Goal: Task Accomplishment & Management: Complete application form

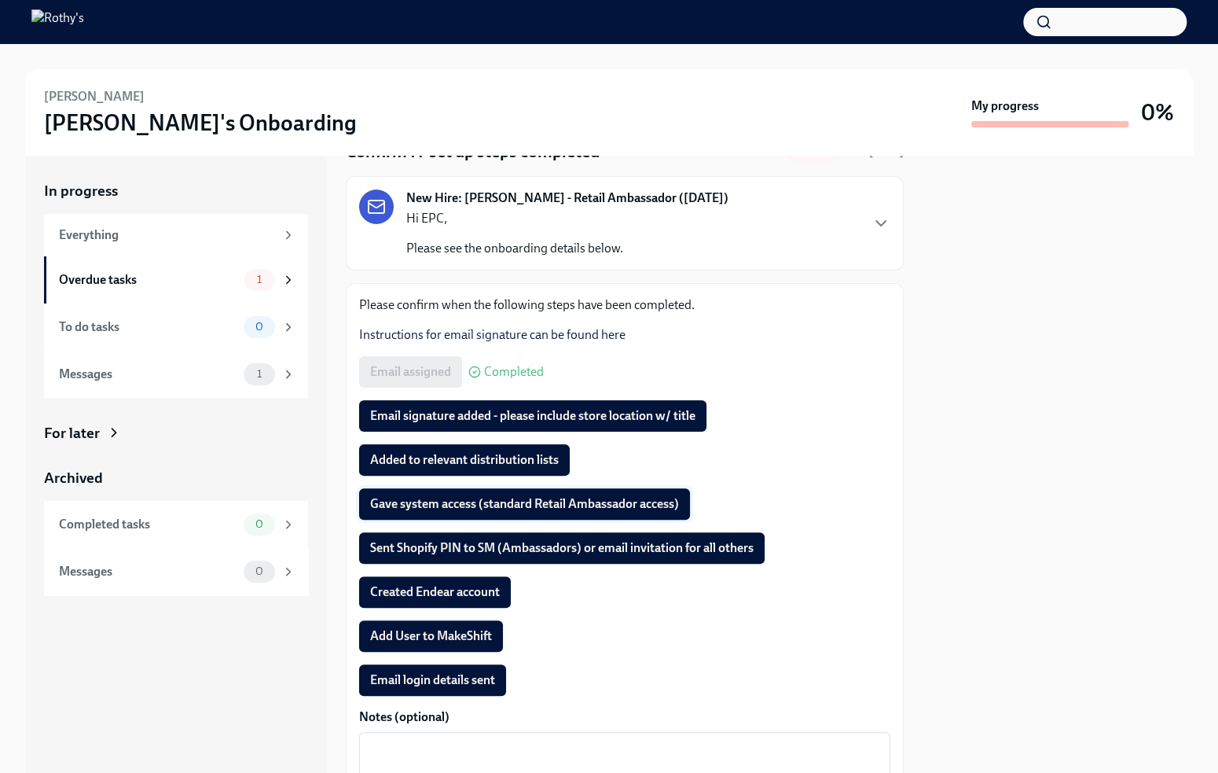
scroll to position [77, 0]
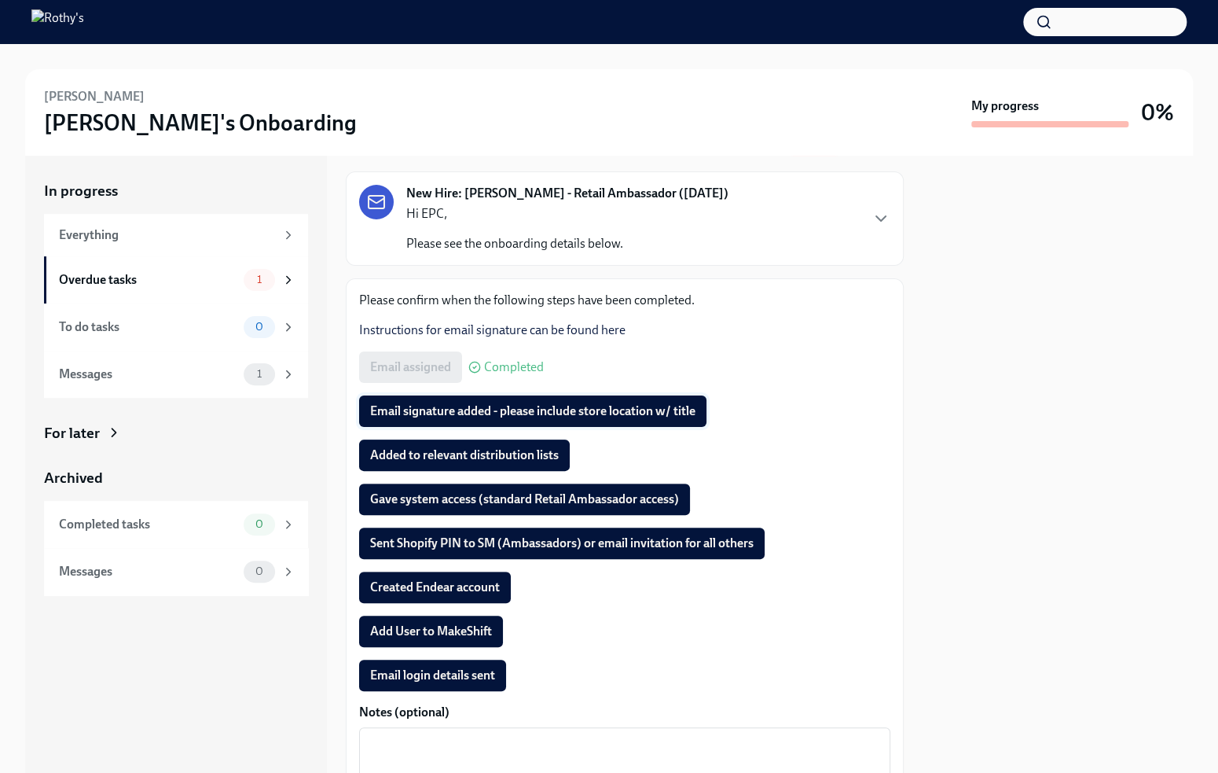
click at [467, 414] on span "Email signature added - please include store location w/ title" at bounding box center [532, 411] width 325 height 16
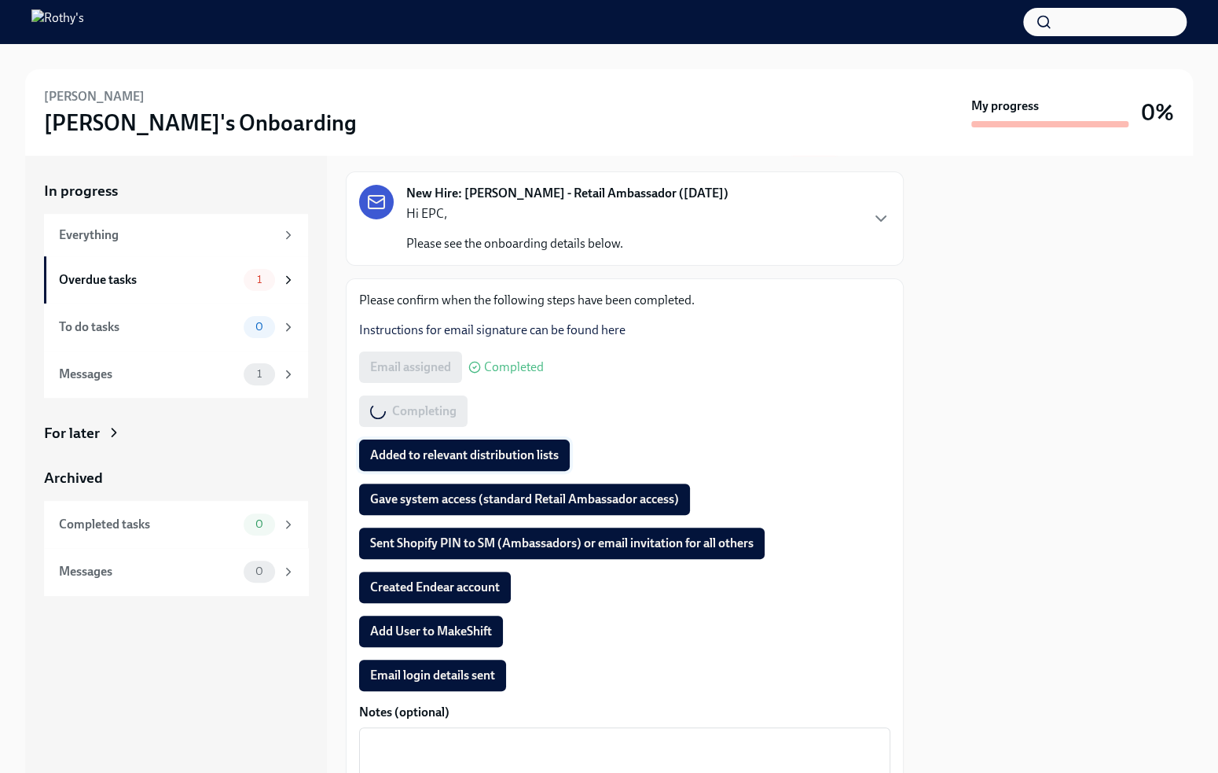
click at [435, 450] on span "Added to relevant distribution lists" at bounding box center [464, 455] width 189 height 16
click at [429, 491] on span "Gave system access (standard Retail Ambassador access)" at bounding box center [524, 499] width 309 height 16
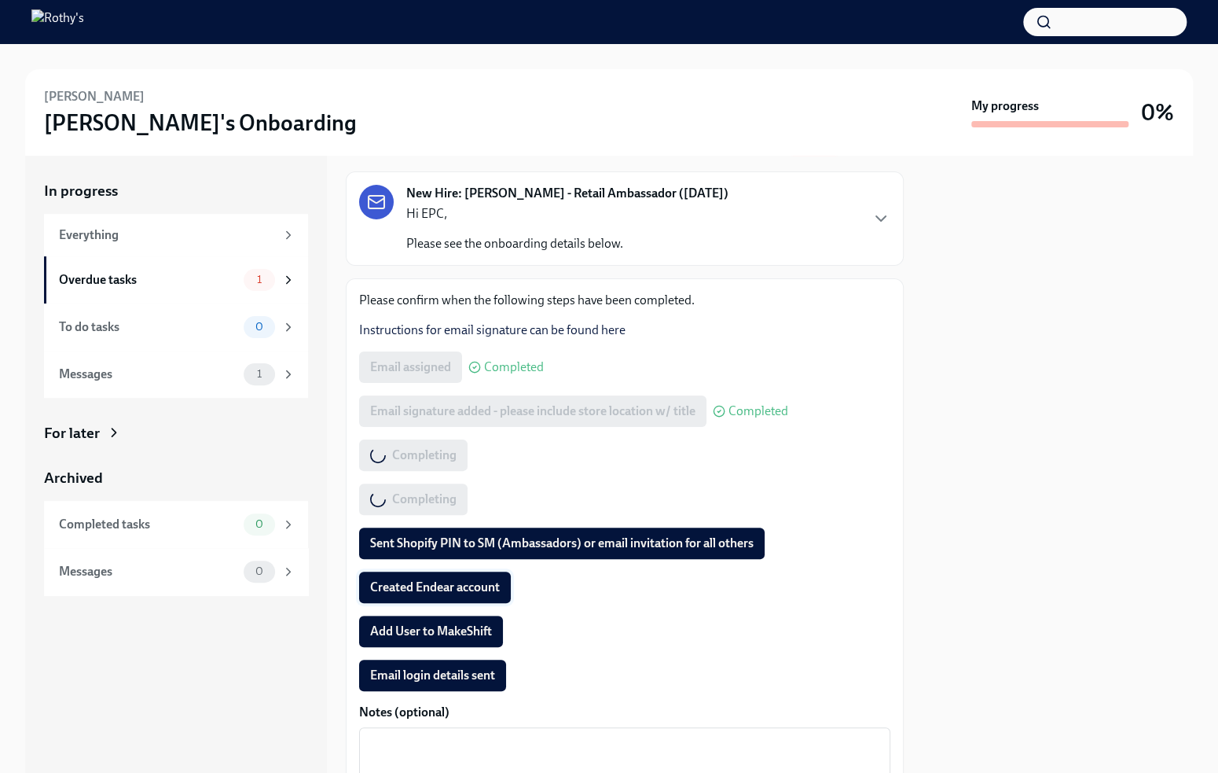
click at [436, 591] on span "Created Endear account" at bounding box center [435, 587] width 130 height 16
click at [437, 628] on span "Add User to MakeShift" at bounding box center [431, 631] width 122 height 16
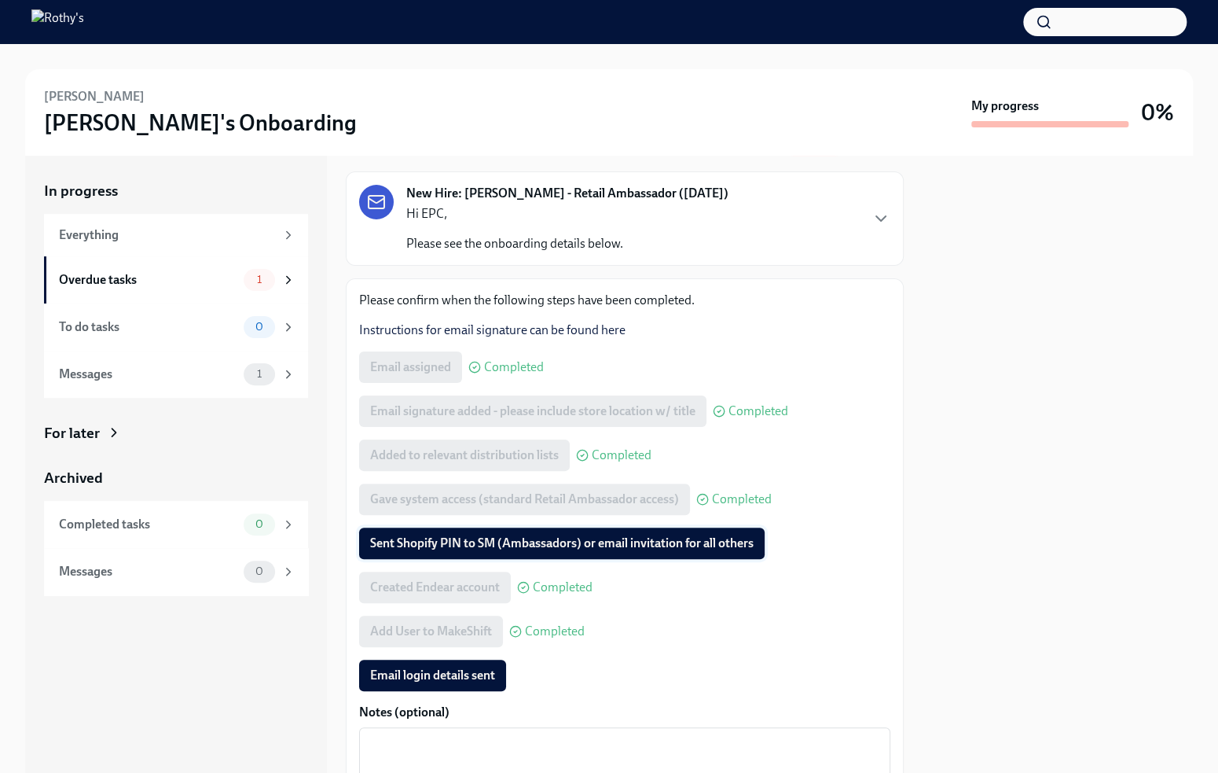
click at [484, 535] on span "Sent Shopify PIN to SM (Ambassadors) or email invitation for all others" at bounding box center [562, 543] width 384 height 16
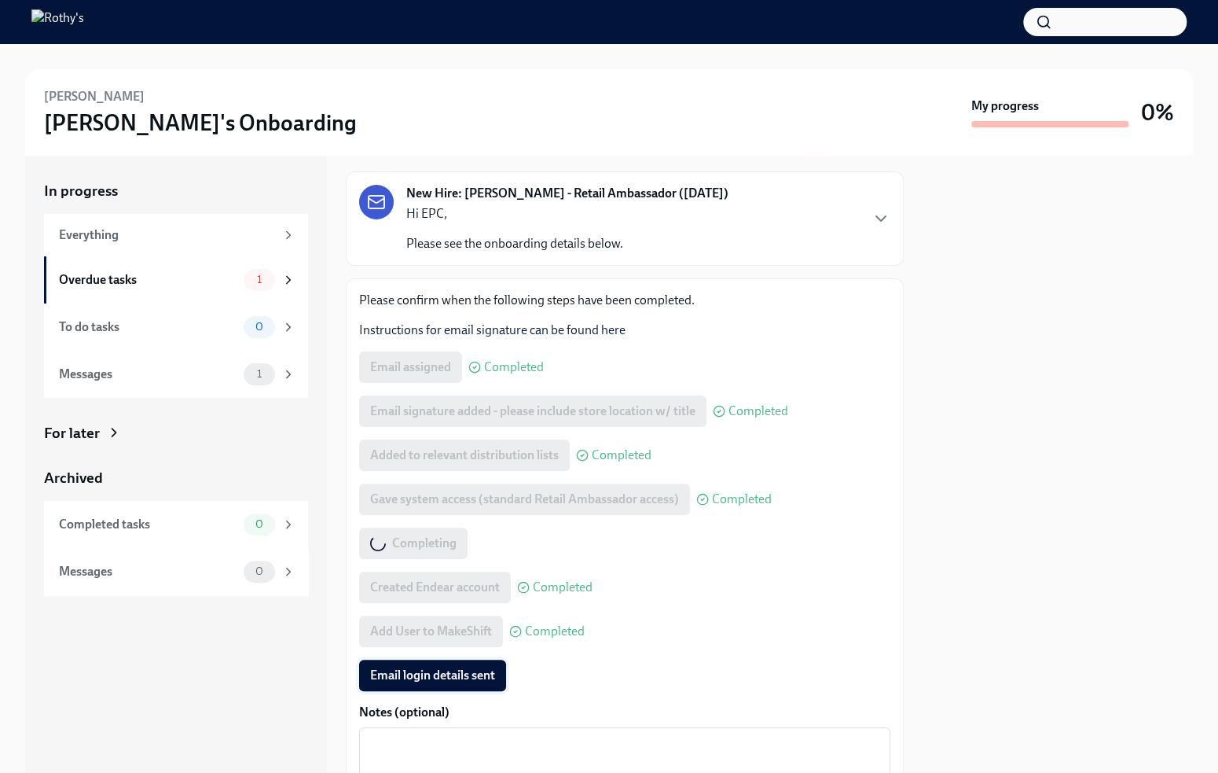
click at [421, 675] on span "Email login details sent" at bounding box center [432, 675] width 125 height 16
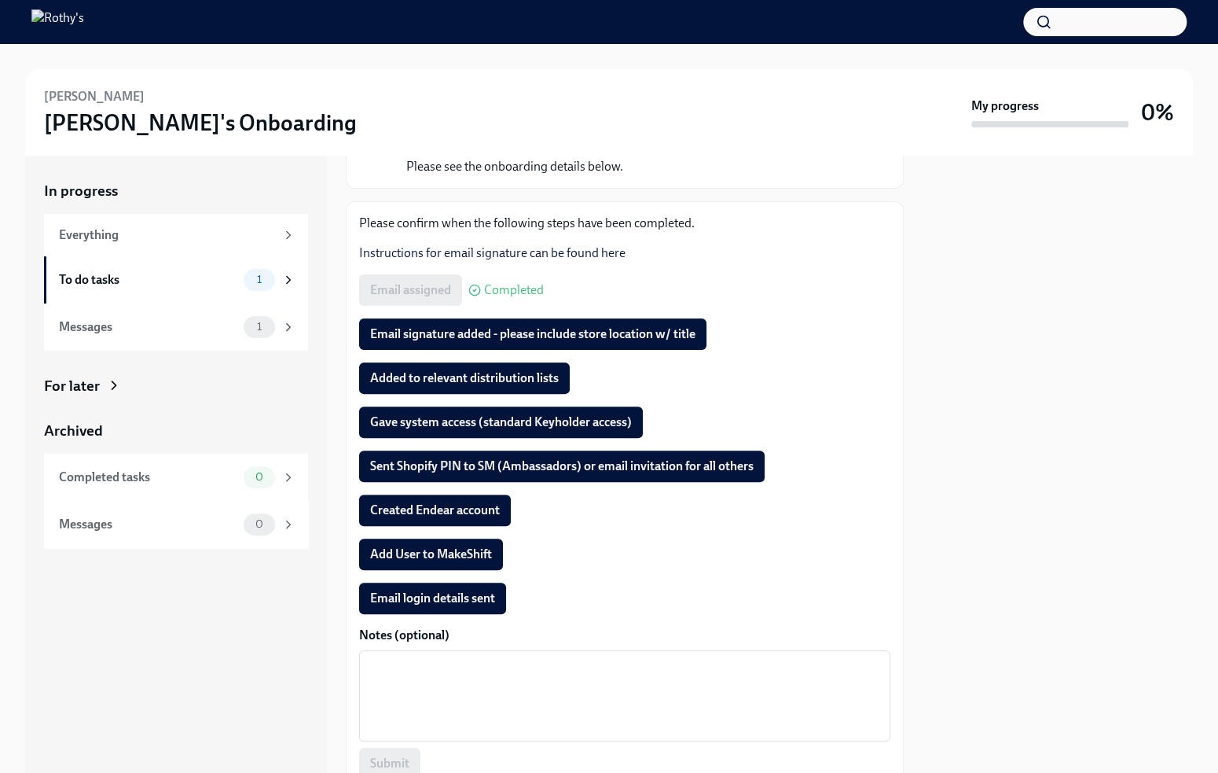
scroll to position [156, 0]
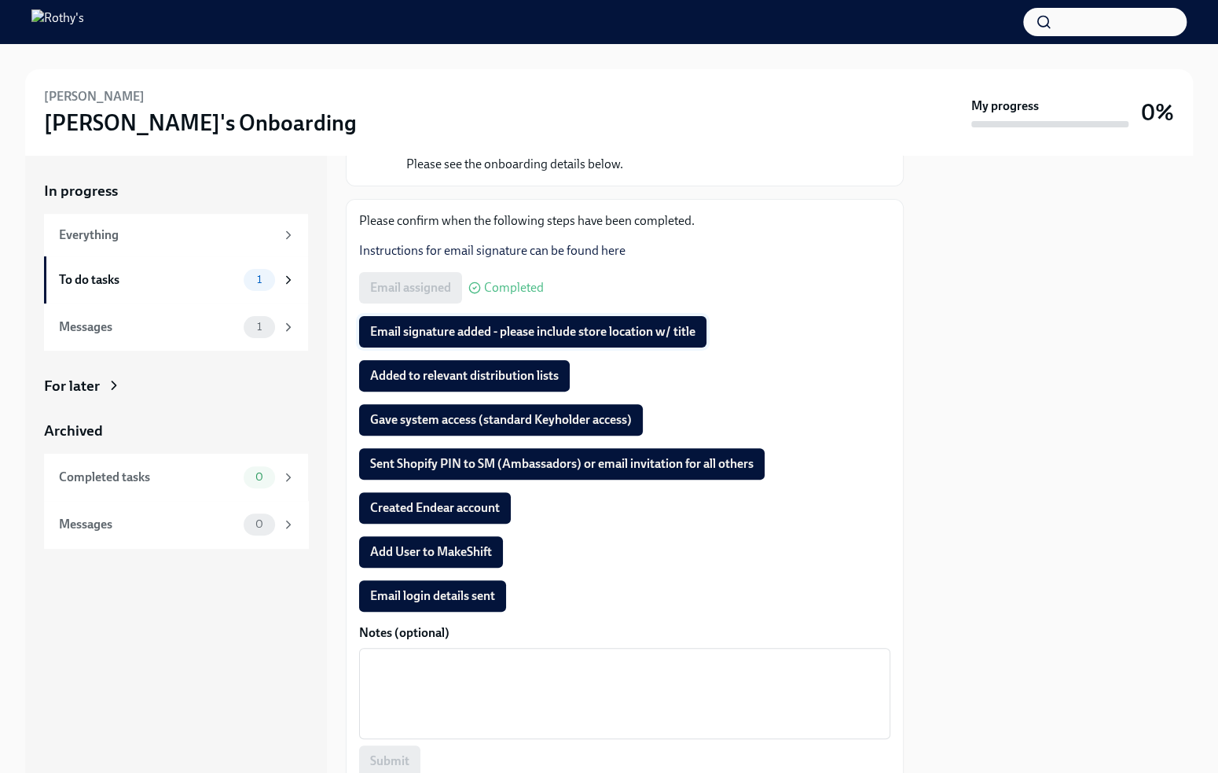
click at [478, 333] on span "Email signature added - please include store location w/ title" at bounding box center [532, 332] width 325 height 16
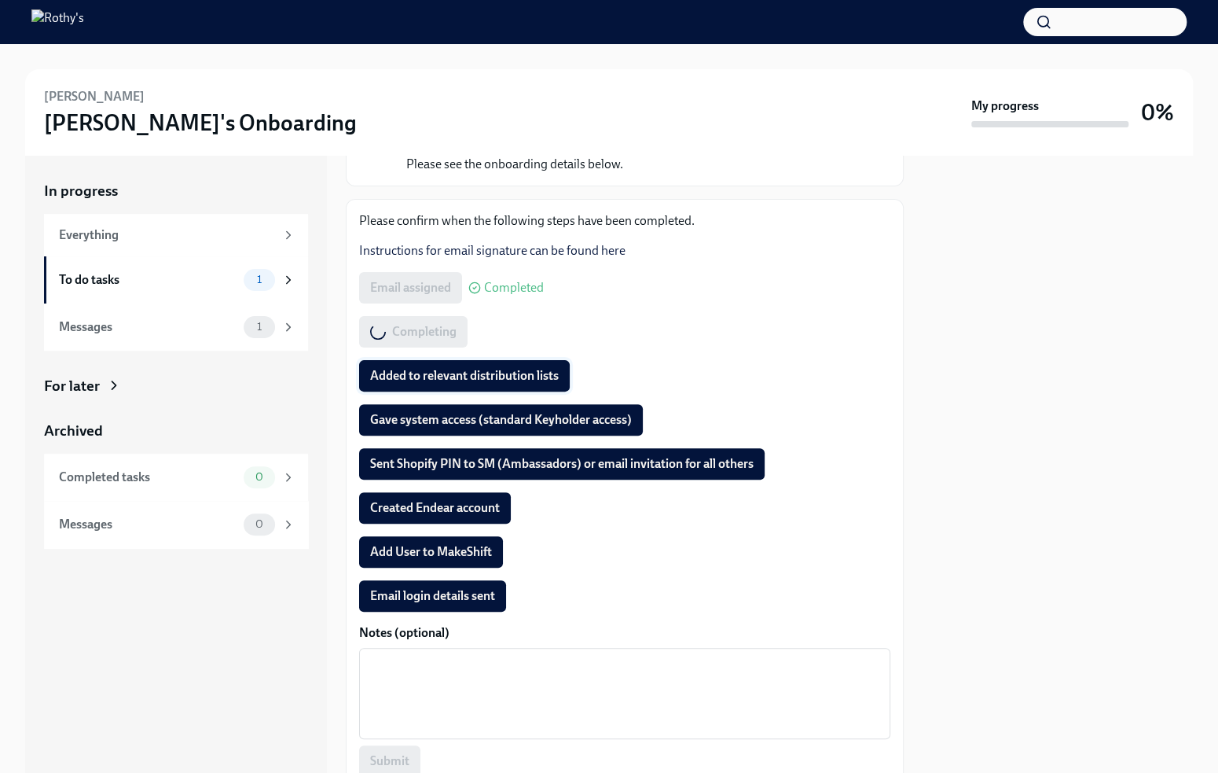
click at [468, 377] on span "Added to relevant distribution lists" at bounding box center [464, 376] width 189 height 16
click at [452, 419] on span "Gave system access (standard Keyholder access)" at bounding box center [501, 420] width 262 height 16
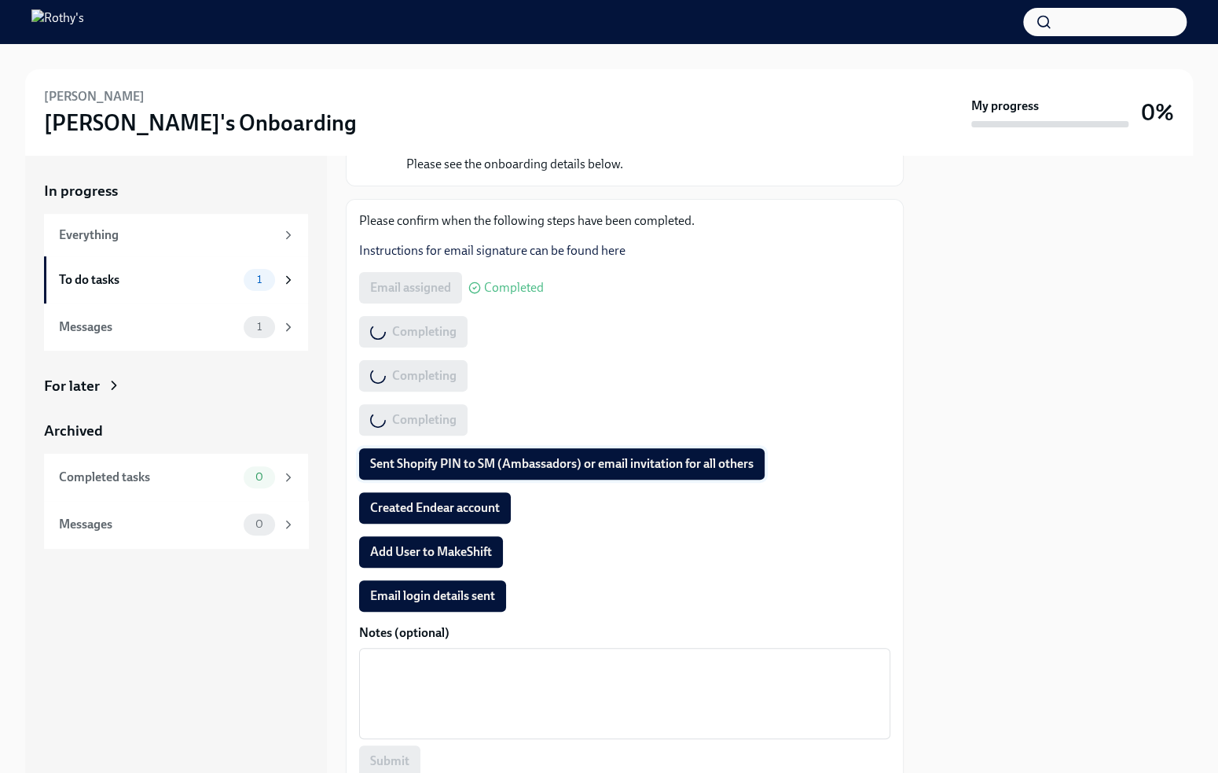
click at [509, 462] on span "Sent Shopify PIN to SM (Ambassadors) or email invitation for all others" at bounding box center [562, 464] width 384 height 16
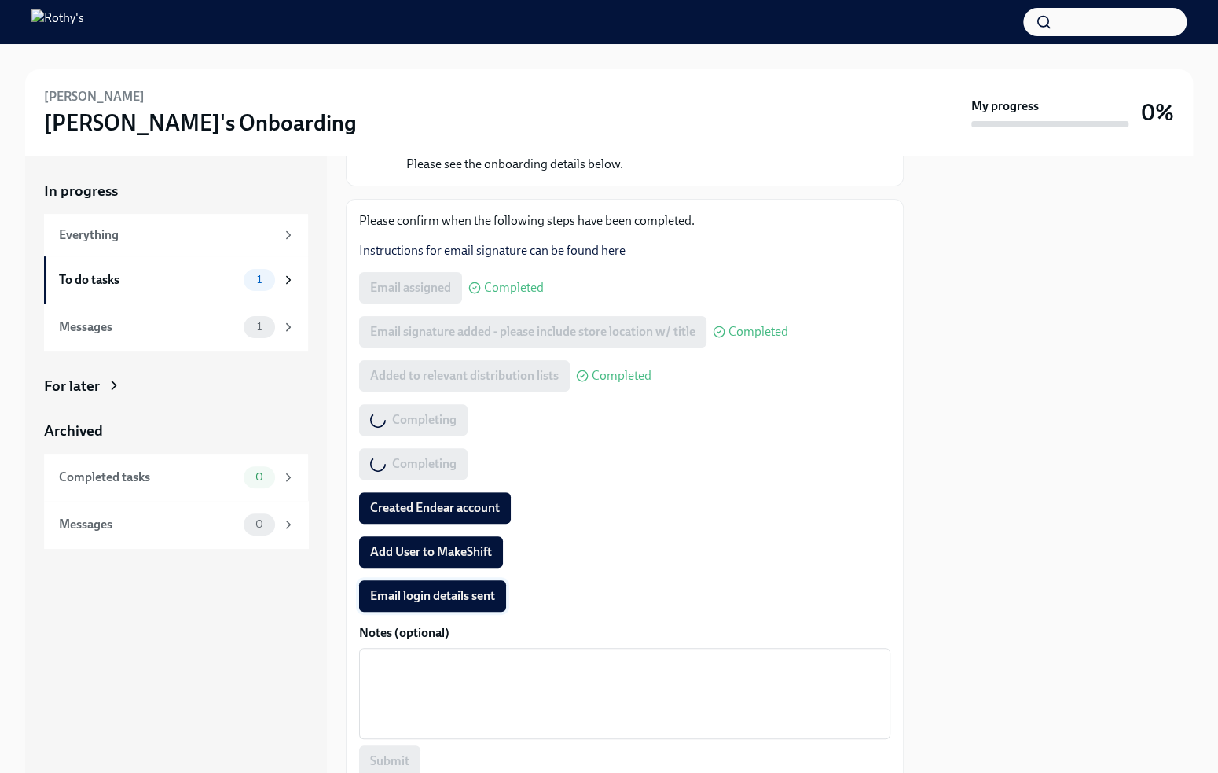
click at [440, 594] on span "Email login details sent" at bounding box center [432, 596] width 125 height 16
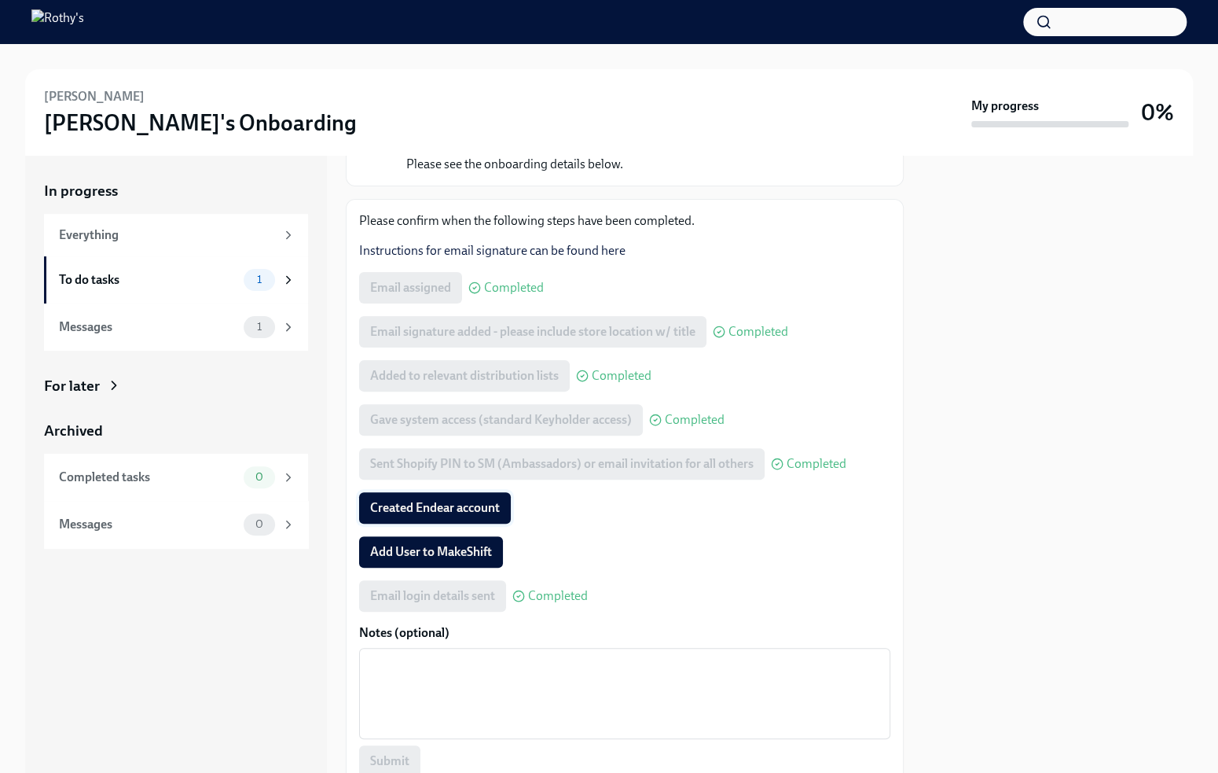
click at [449, 502] on span "Created Endear account" at bounding box center [435, 508] width 130 height 16
click at [439, 544] on span "Add User to MakeShift" at bounding box center [431, 552] width 122 height 16
